Goal: Task Accomplishment & Management: Manage account settings

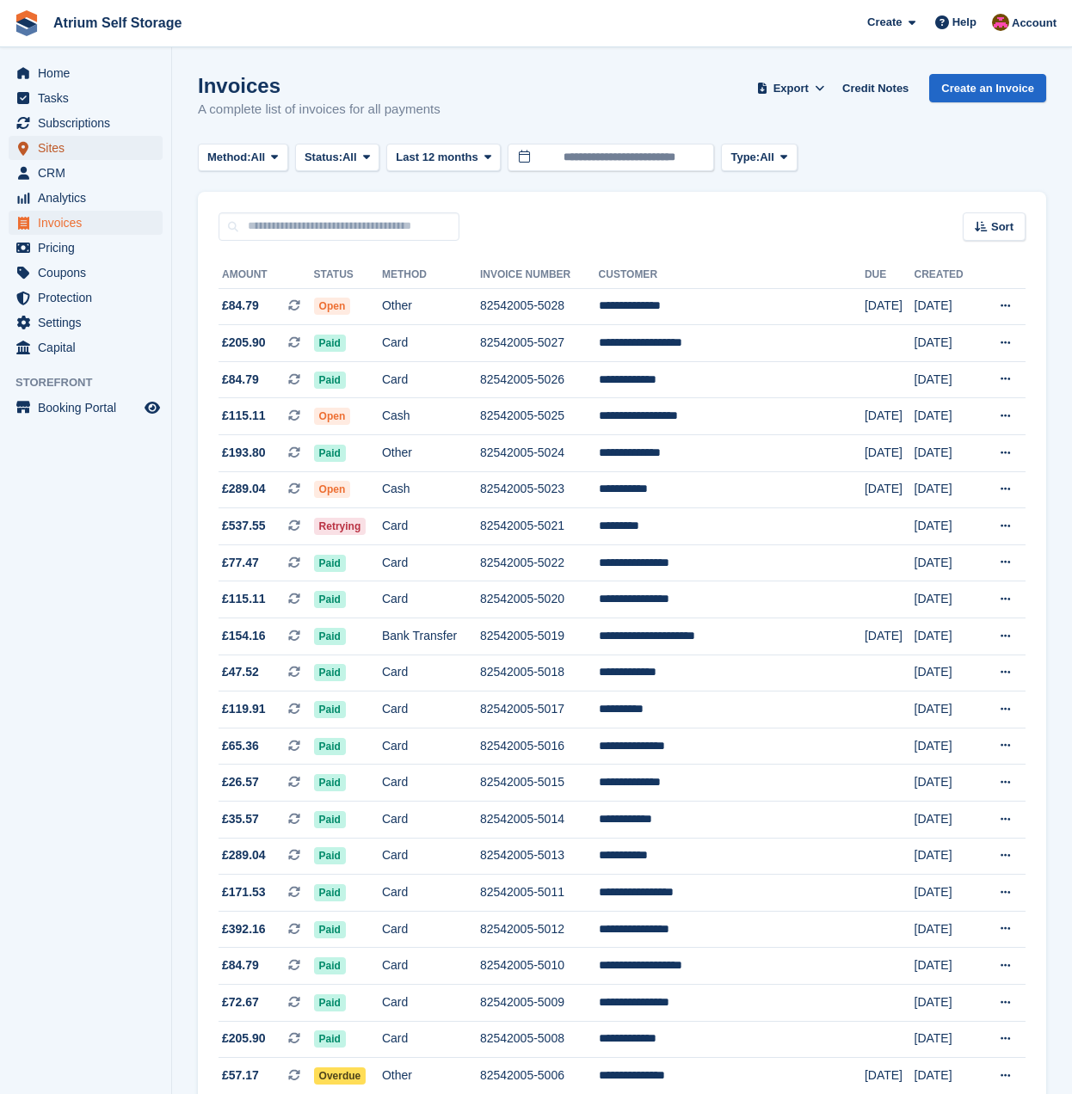
click at [57, 143] on span "Sites" at bounding box center [89, 148] width 103 height 24
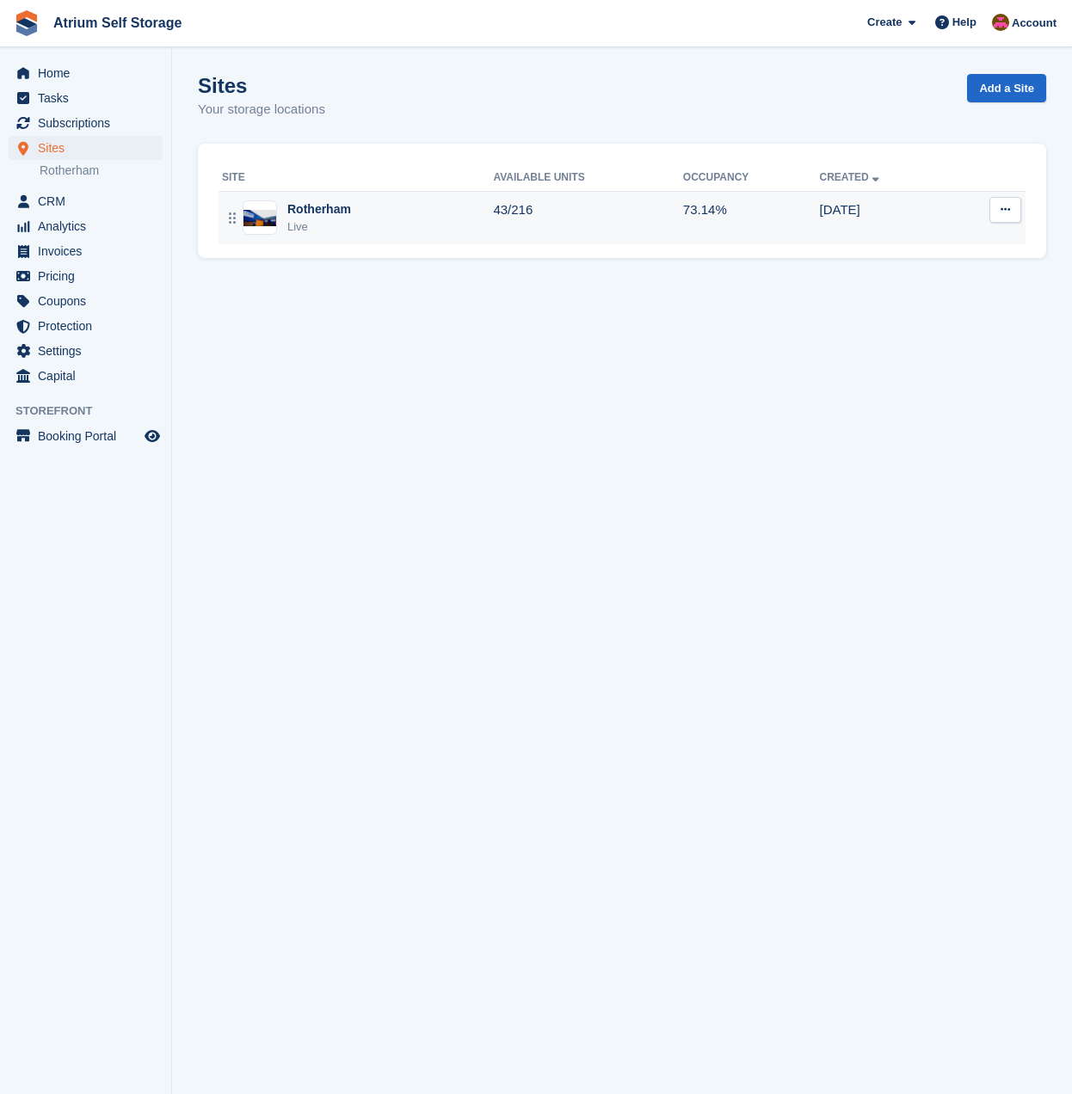
click at [344, 210] on div "Rotherham" at bounding box center [319, 209] width 64 height 18
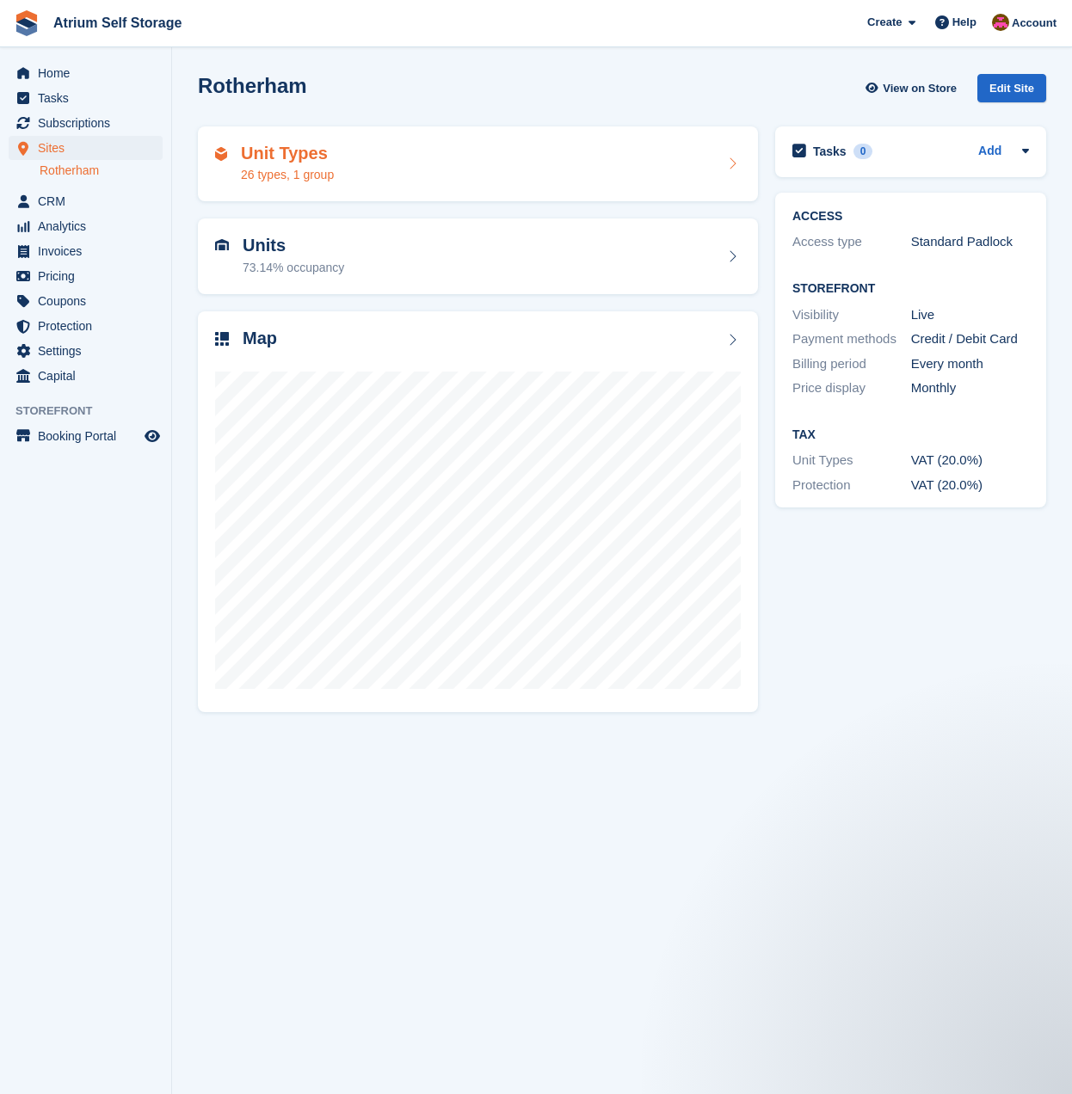
click at [301, 170] on div "26 types, 1 group" at bounding box center [287, 175] width 93 height 18
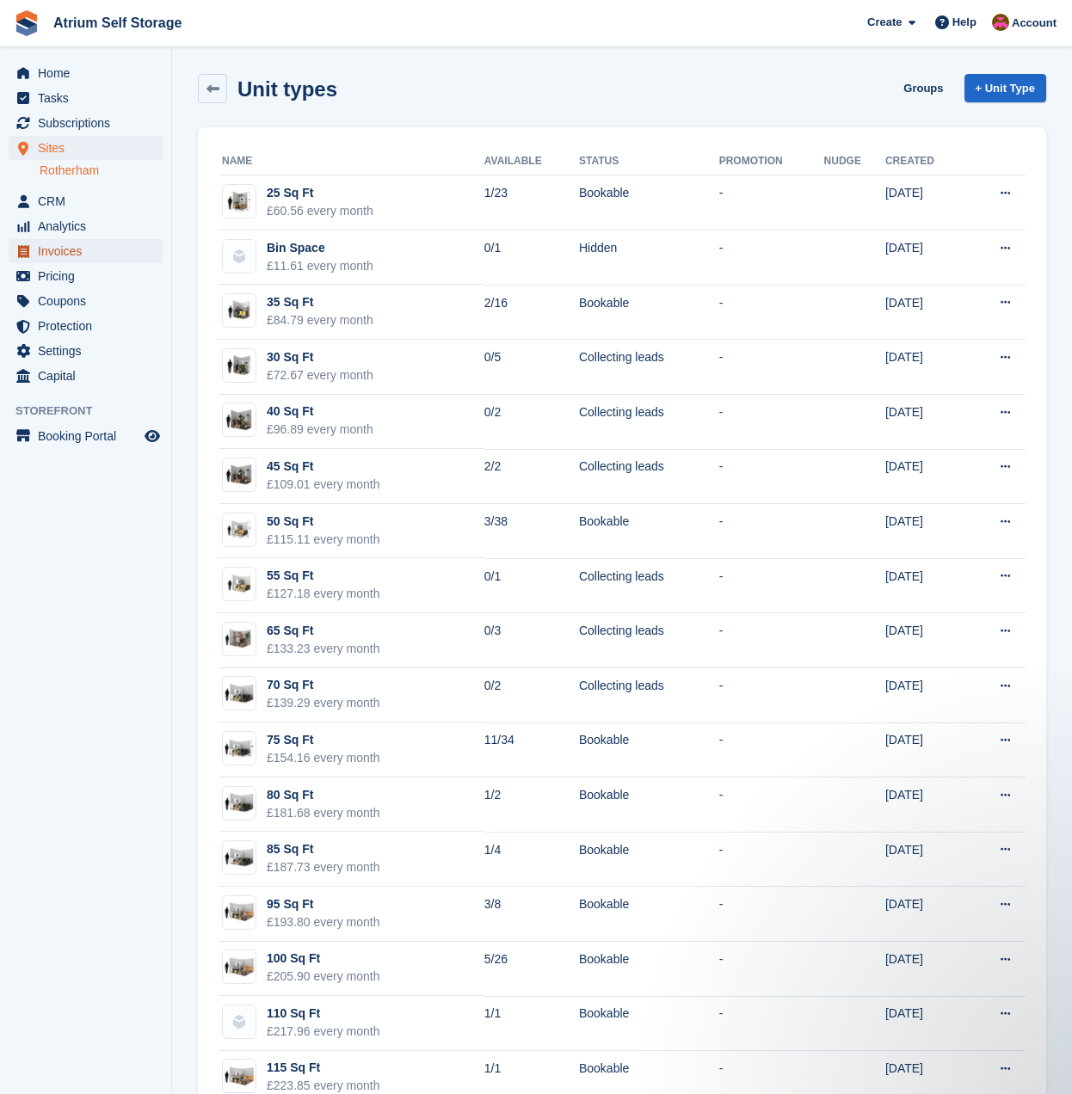
click at [76, 259] on span "Invoices" at bounding box center [89, 251] width 103 height 24
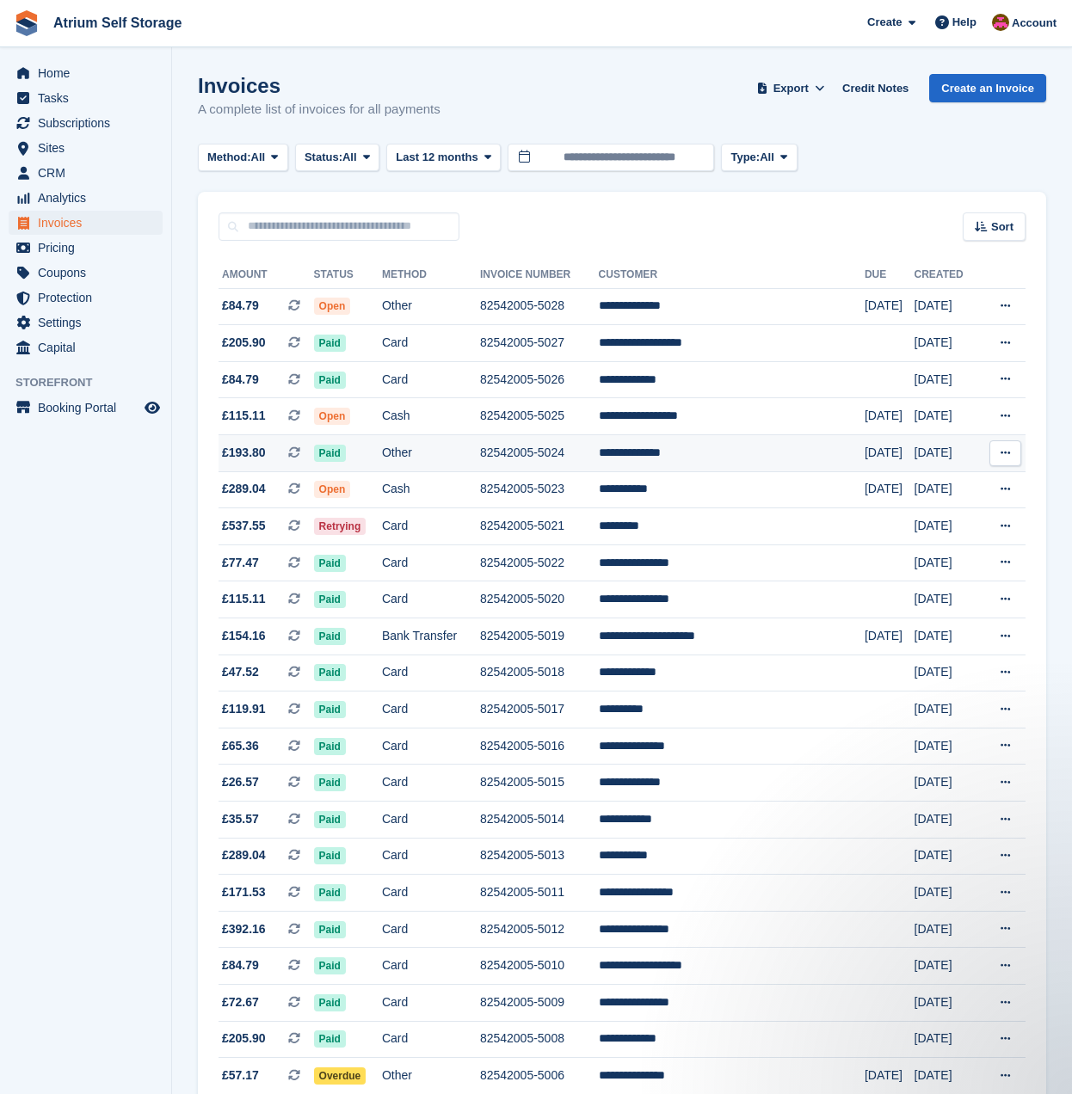
click at [527, 458] on td "82542005-5024" at bounding box center [539, 453] width 119 height 37
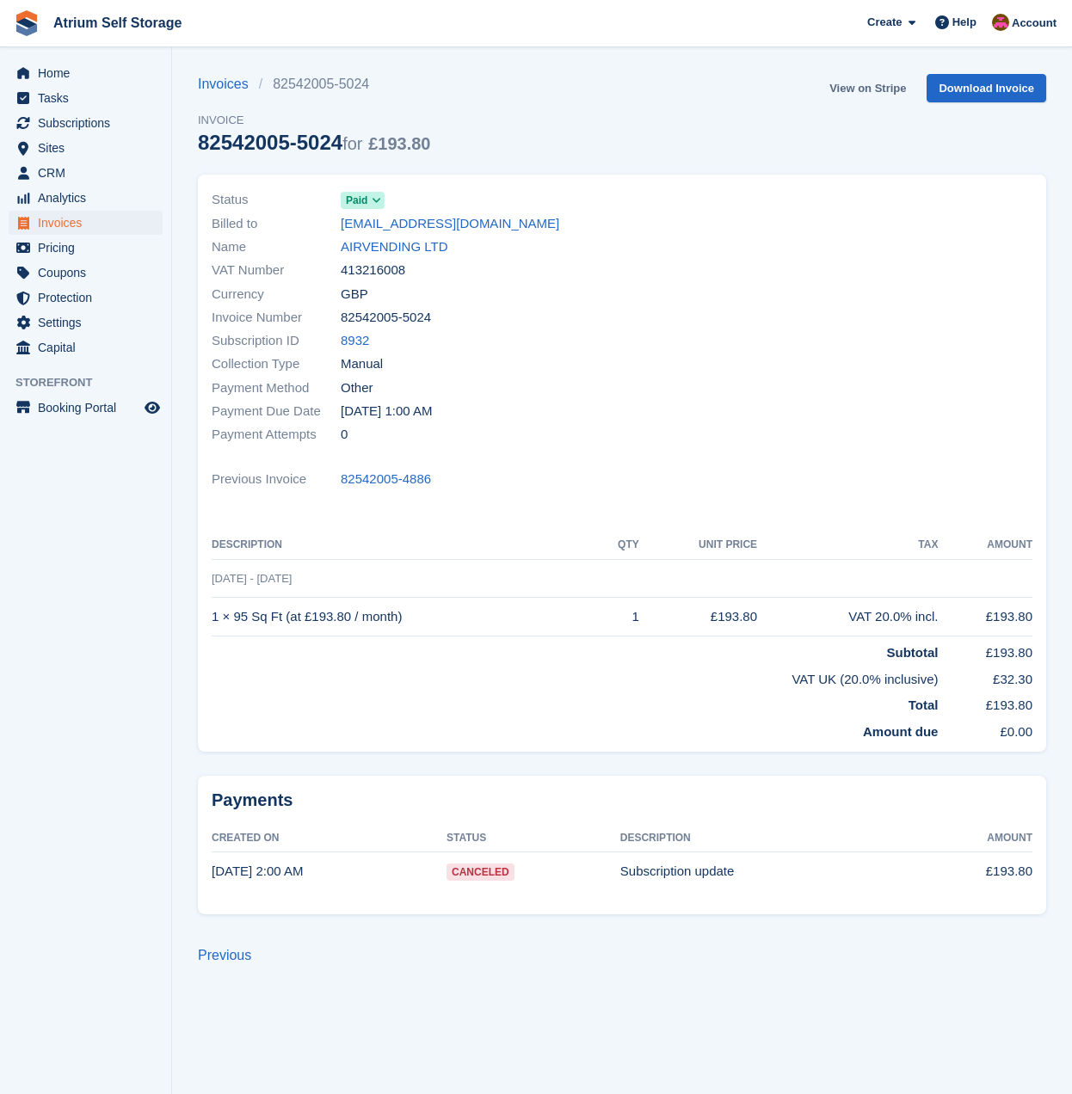
click at [882, 91] on link "View on Stripe" at bounding box center [867, 88] width 90 height 28
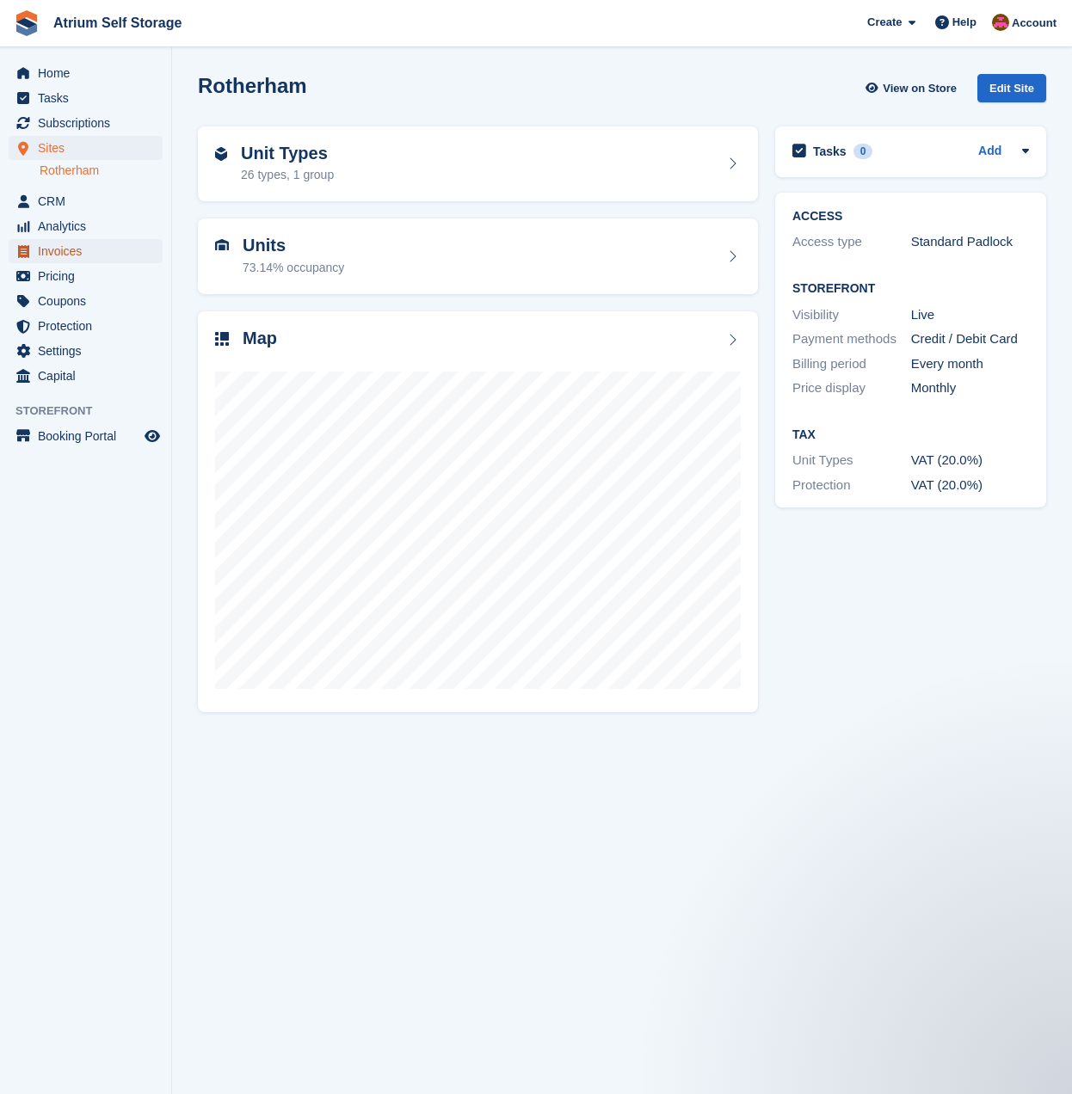
click at [63, 249] on span "Invoices" at bounding box center [89, 251] width 103 height 24
click at [74, 252] on span "Invoices" at bounding box center [89, 251] width 103 height 24
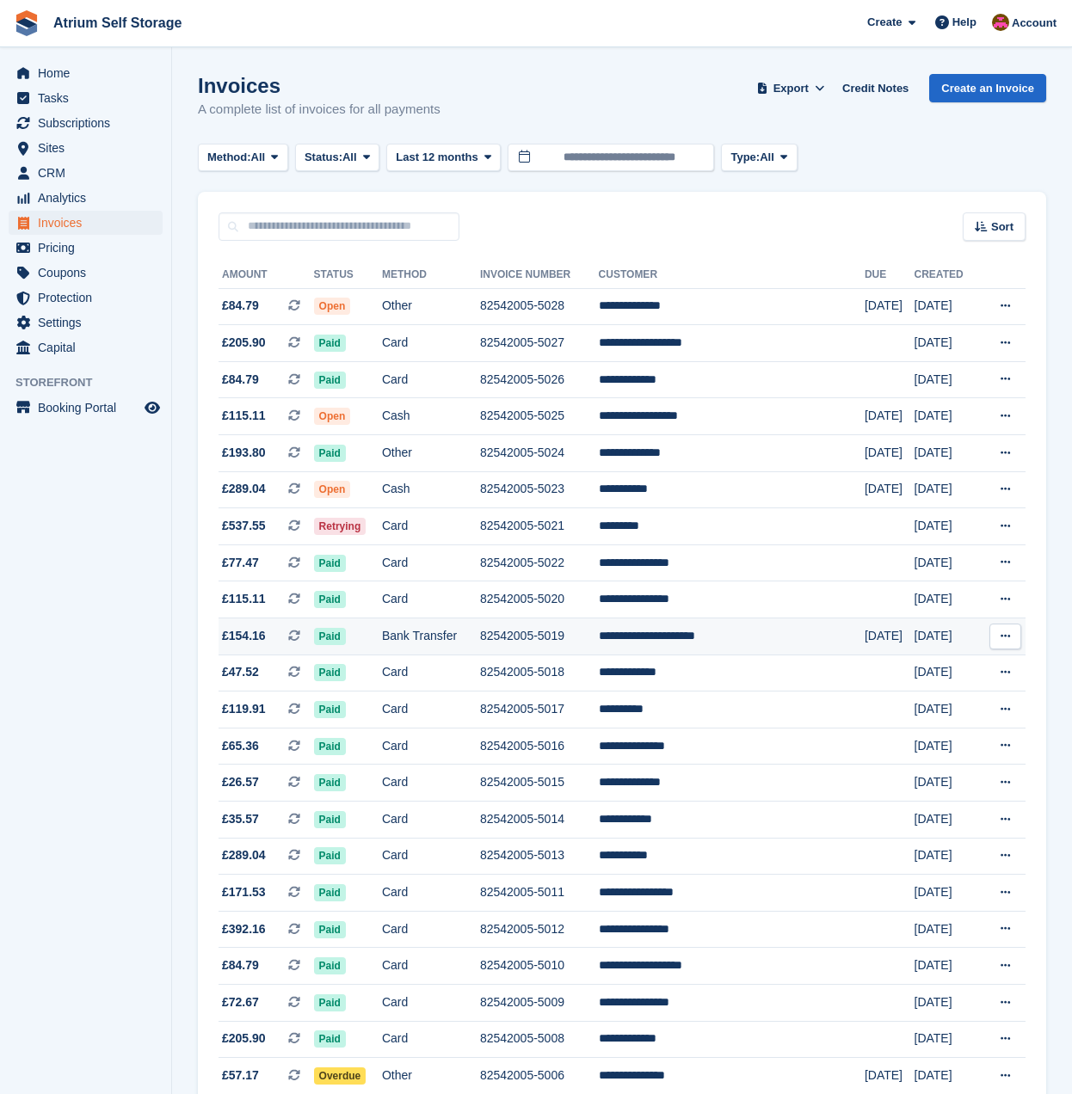
click at [533, 648] on td "82542005-5019" at bounding box center [539, 636] width 119 height 37
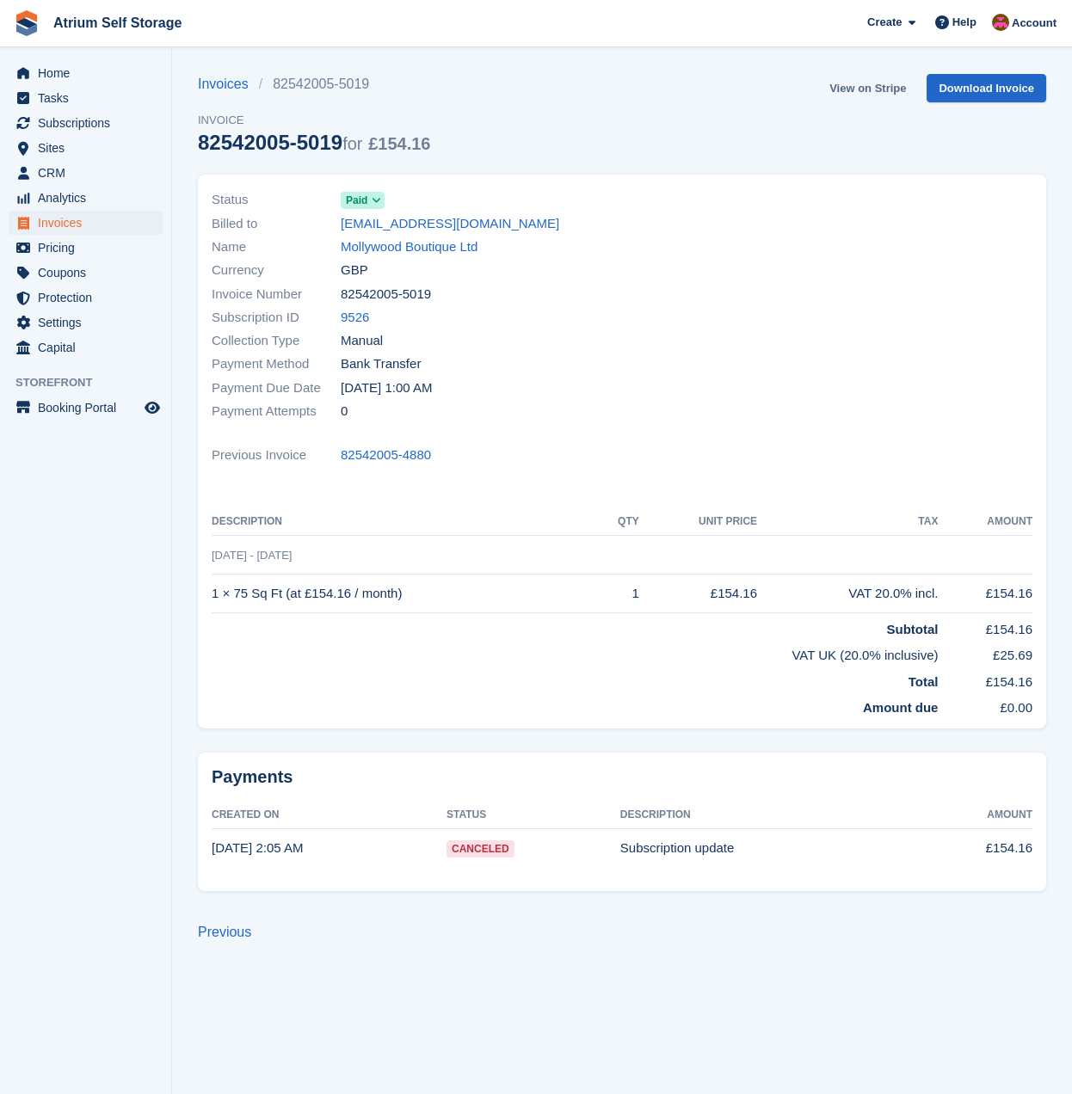
click at [881, 83] on link "View on Stripe" at bounding box center [867, 88] width 90 height 28
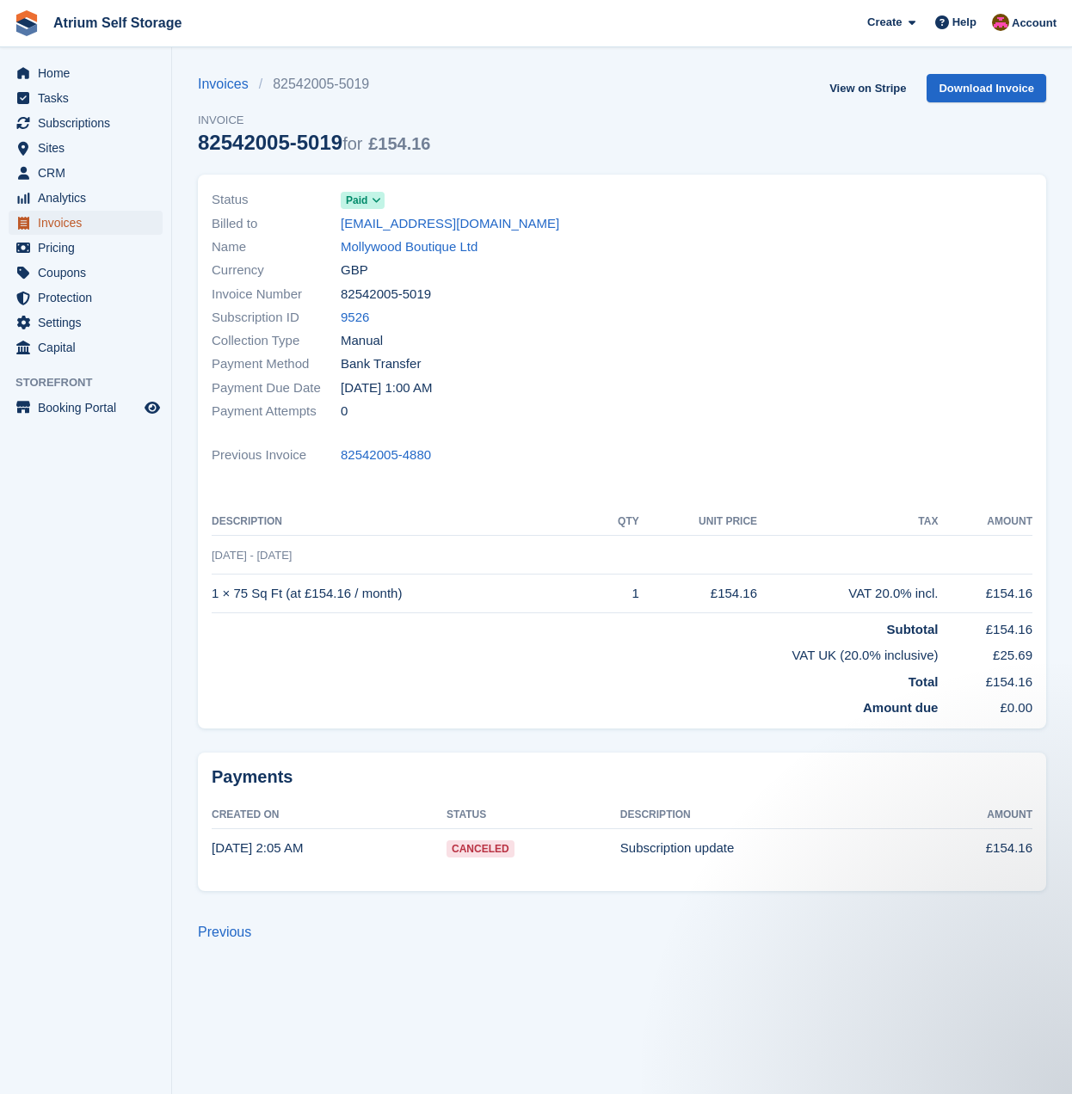
click at [46, 218] on span "Invoices" at bounding box center [89, 223] width 103 height 24
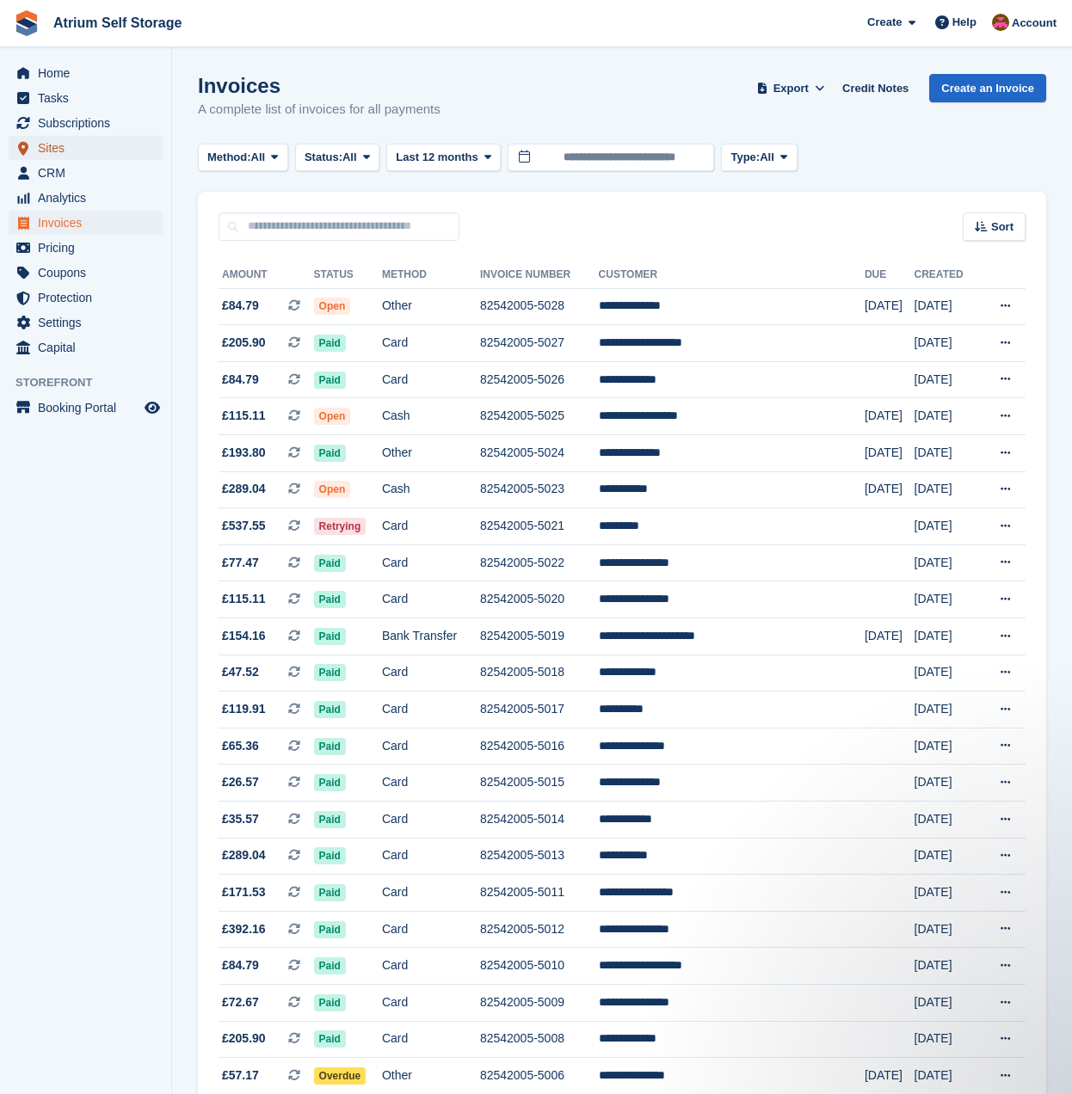
click at [56, 143] on span "Sites" at bounding box center [89, 148] width 103 height 24
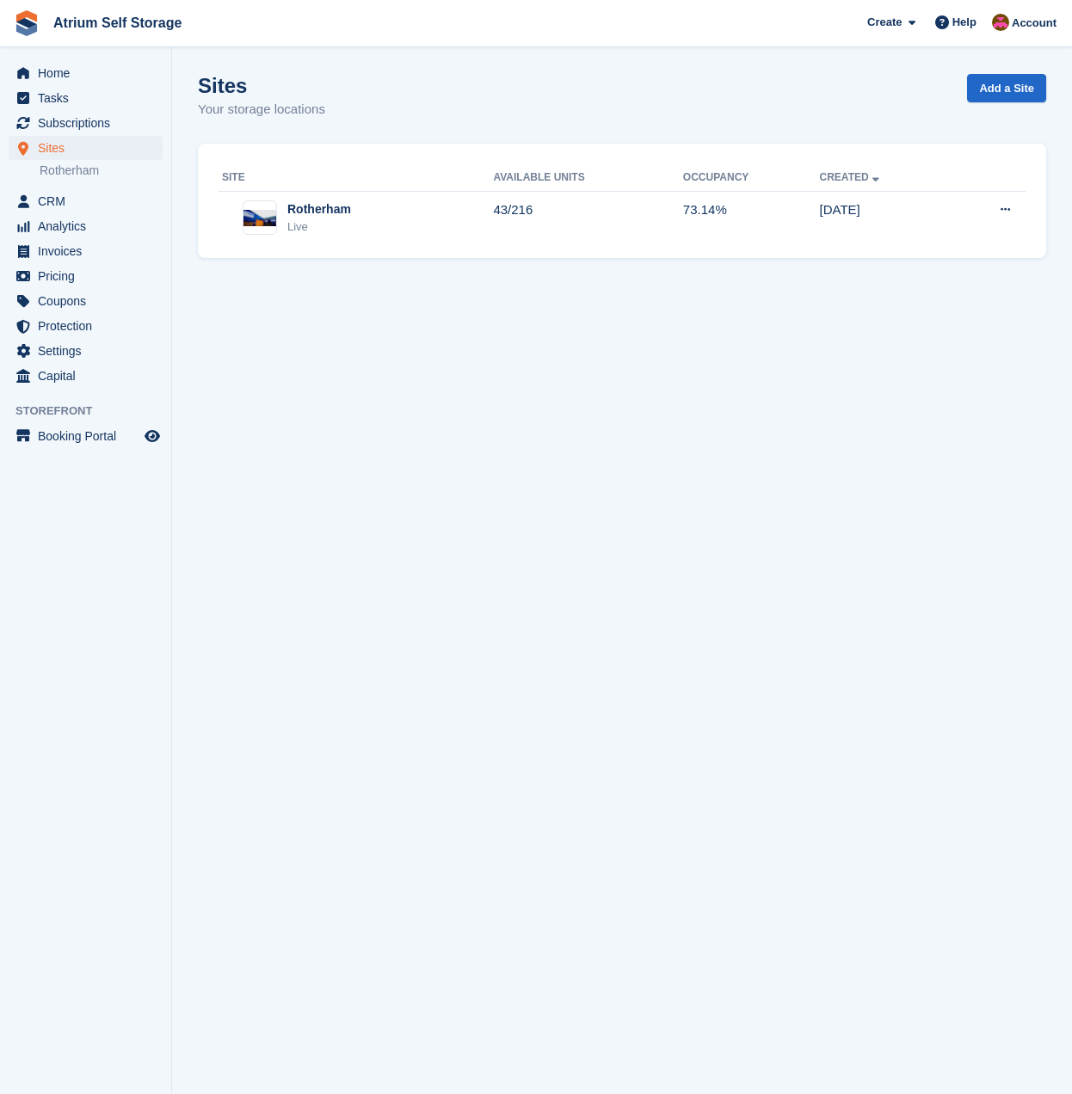
click at [299, 234] on div "Live" at bounding box center [319, 226] width 64 height 17
